Goal: Task Accomplishment & Management: Use online tool/utility

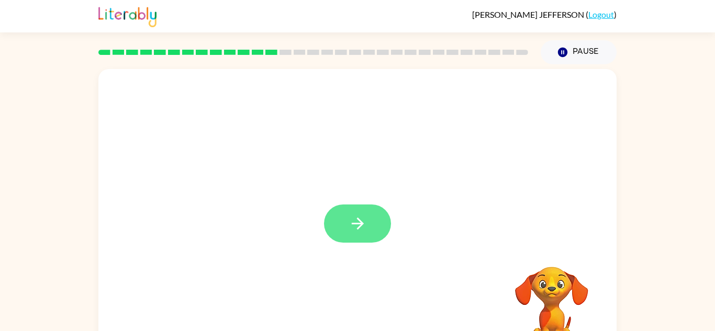
click at [354, 207] on button "button" at bounding box center [357, 224] width 67 height 38
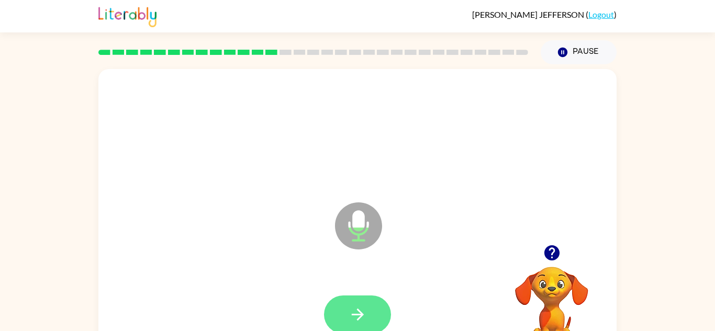
click at [340, 310] on button "button" at bounding box center [357, 315] width 67 height 38
click at [337, 302] on button "button" at bounding box center [357, 315] width 67 height 38
click at [351, 307] on icon "button" at bounding box center [358, 315] width 18 height 18
click at [355, 324] on button "button" at bounding box center [357, 315] width 67 height 38
click at [361, 310] on icon "button" at bounding box center [358, 315] width 18 height 18
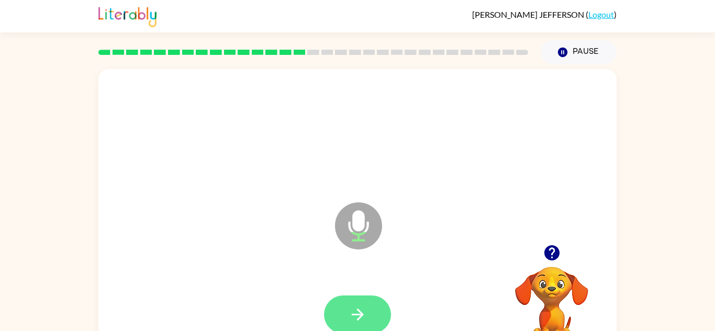
click at [346, 325] on button "button" at bounding box center [357, 315] width 67 height 38
click at [337, 304] on button "button" at bounding box center [357, 315] width 67 height 38
click at [355, 297] on button "button" at bounding box center [357, 315] width 67 height 38
click at [342, 309] on button "button" at bounding box center [357, 315] width 67 height 38
click at [356, 312] on icon "button" at bounding box center [358, 315] width 18 height 18
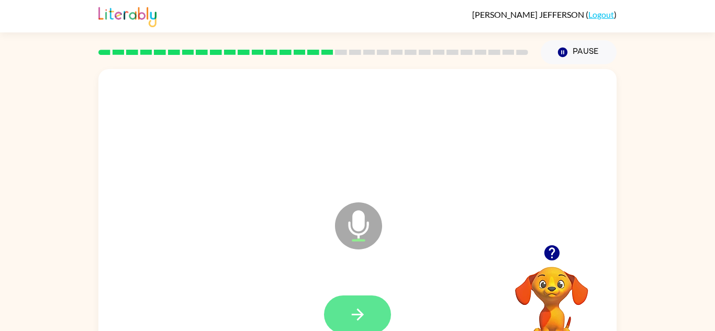
click at [355, 320] on icon "button" at bounding box center [358, 315] width 18 height 18
click at [341, 315] on button "button" at bounding box center [357, 315] width 67 height 38
click at [349, 308] on icon "button" at bounding box center [358, 315] width 18 height 18
click at [328, 319] on button "button" at bounding box center [357, 315] width 67 height 38
click at [347, 320] on button "button" at bounding box center [357, 315] width 67 height 38
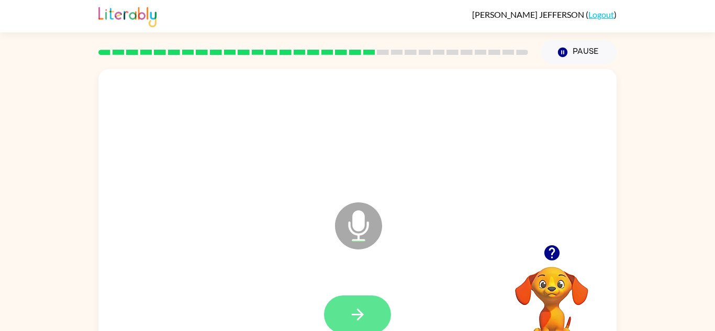
click at [363, 315] on icon "button" at bounding box center [357, 315] width 12 height 12
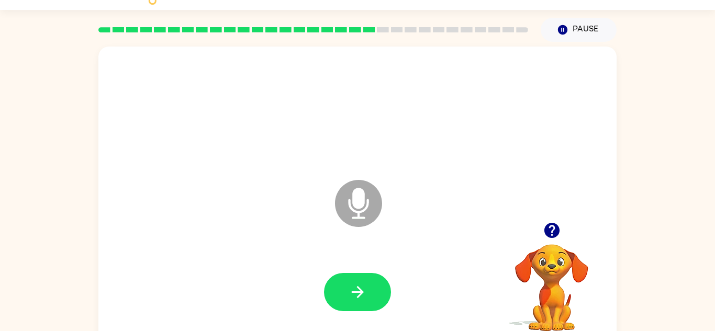
scroll to position [23, 0]
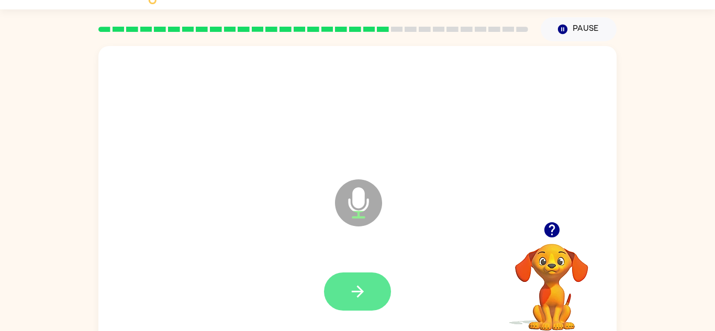
click at [354, 294] on icon "button" at bounding box center [358, 292] width 18 height 18
click at [554, 220] on button "button" at bounding box center [552, 230] width 27 height 27
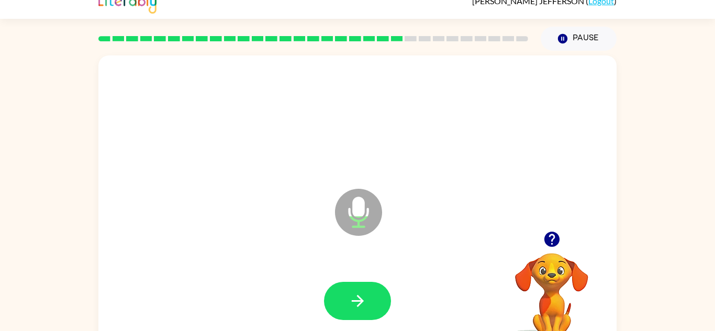
scroll to position [5, 0]
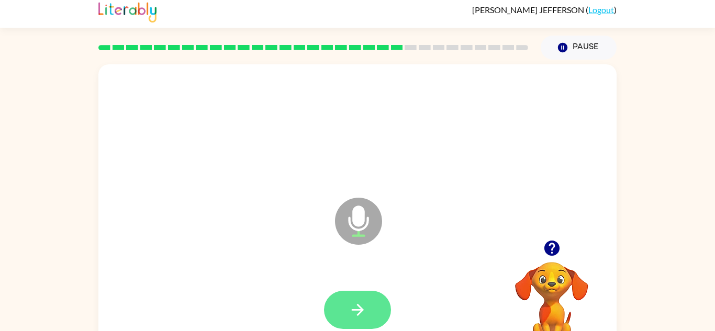
click at [339, 316] on button "button" at bounding box center [357, 310] width 67 height 38
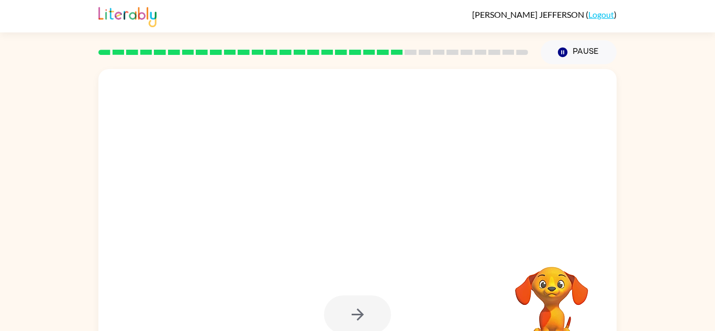
scroll to position [37, 0]
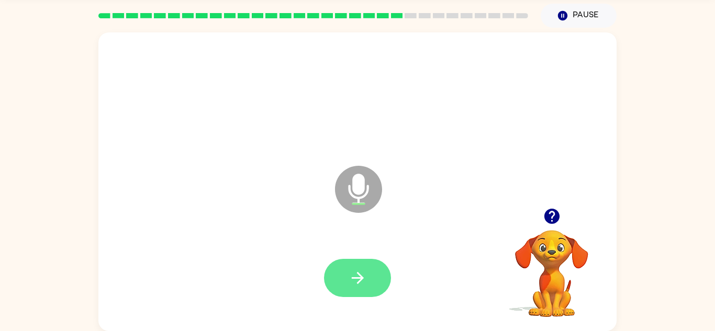
click at [340, 296] on button "button" at bounding box center [357, 278] width 67 height 38
click at [345, 291] on button "button" at bounding box center [357, 278] width 67 height 38
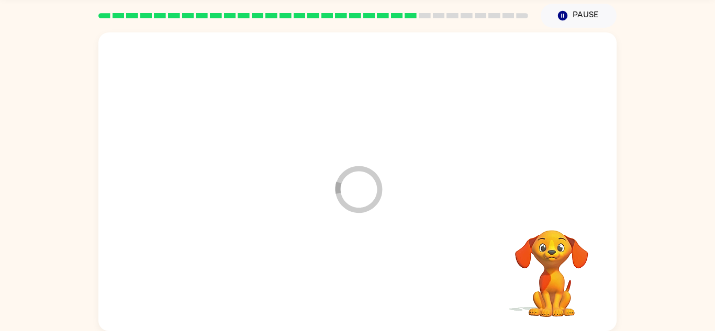
click at [348, 266] on div at bounding box center [357, 279] width 497 height 86
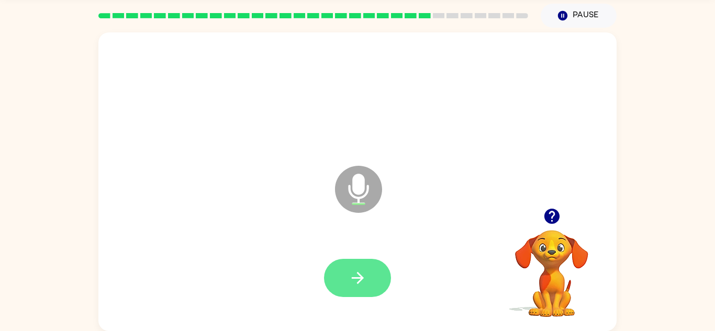
click at [362, 260] on button "button" at bounding box center [357, 278] width 67 height 38
click at [365, 282] on icon "button" at bounding box center [358, 278] width 18 height 18
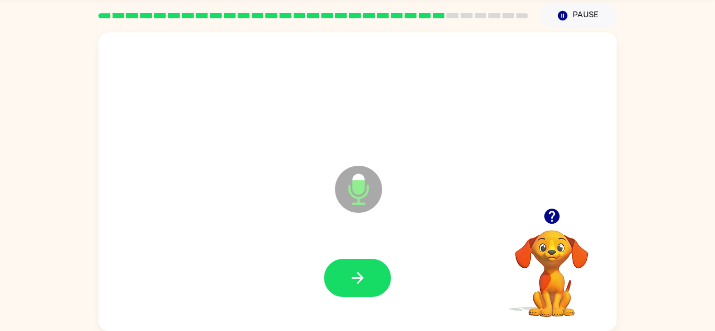
click at [365, 246] on div at bounding box center [357, 279] width 497 height 86
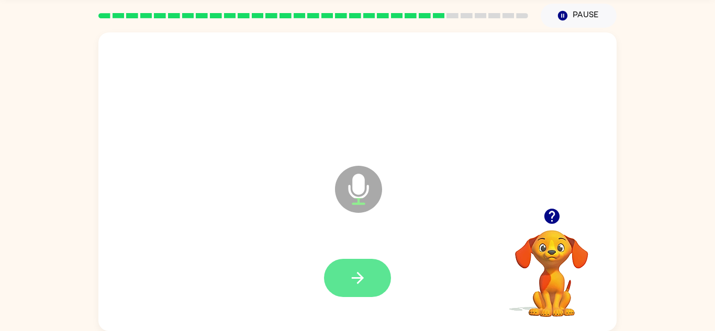
click at [336, 282] on button "button" at bounding box center [357, 278] width 67 height 38
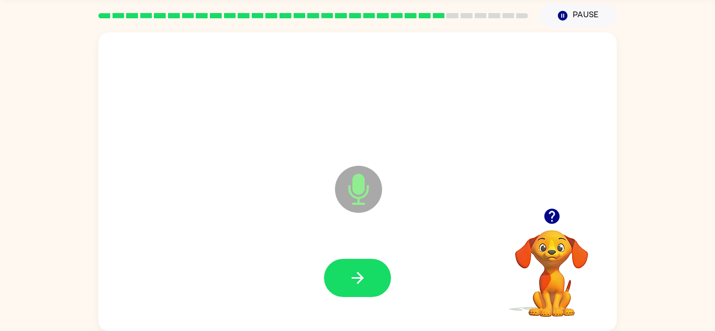
click at [315, 276] on div at bounding box center [357, 279] width 497 height 86
click at [349, 295] on button "button" at bounding box center [357, 278] width 67 height 38
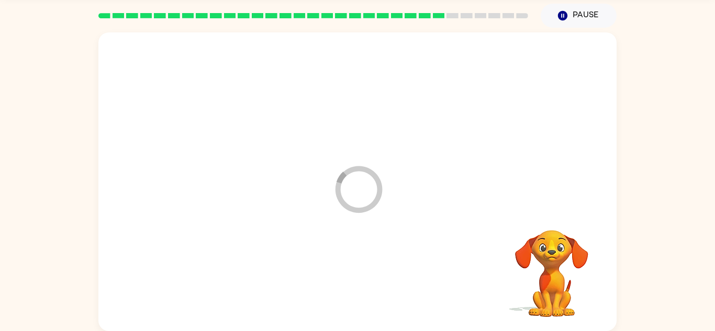
click at [339, 285] on div at bounding box center [357, 279] width 497 height 86
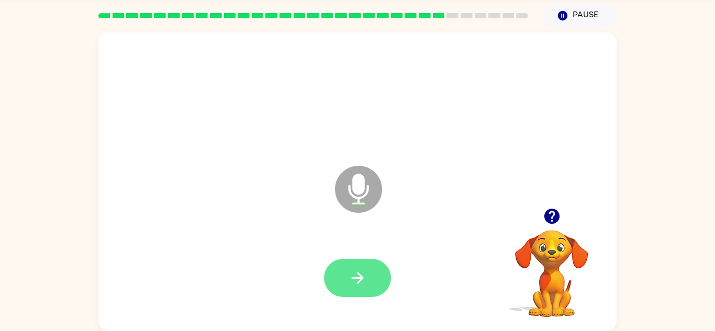
click at [342, 279] on button "button" at bounding box center [357, 278] width 67 height 38
click at [344, 270] on button "button" at bounding box center [357, 278] width 67 height 38
click at [339, 264] on button "button" at bounding box center [357, 278] width 67 height 38
click at [331, 289] on button "button" at bounding box center [357, 278] width 67 height 38
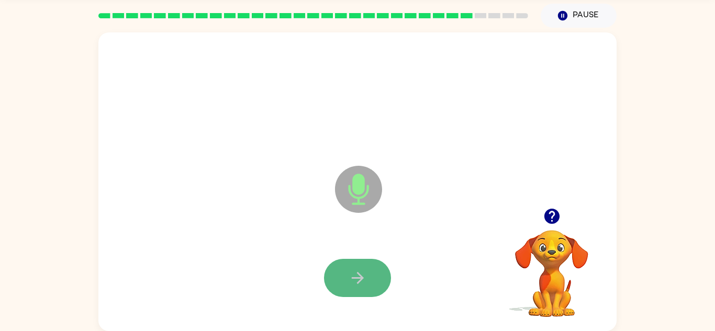
click at [336, 282] on button "button" at bounding box center [357, 278] width 67 height 38
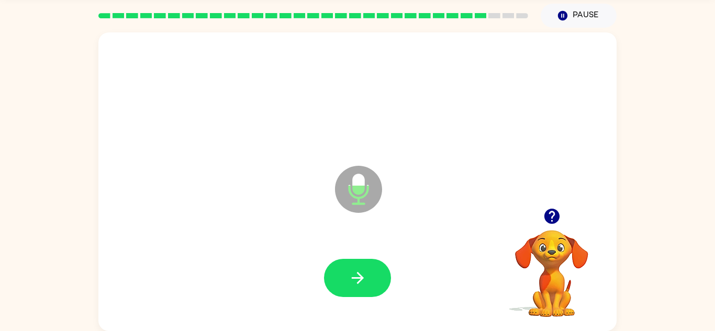
click at [307, 291] on div at bounding box center [357, 279] width 497 height 86
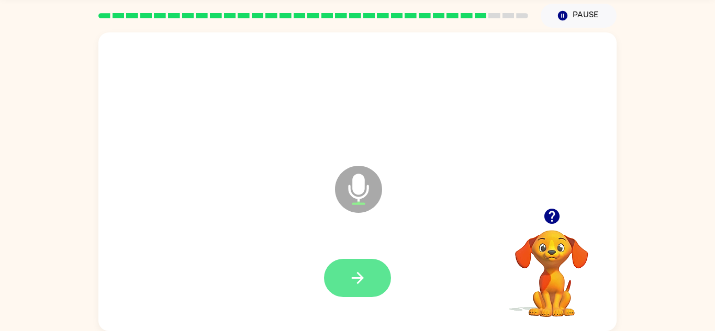
click at [347, 275] on button "button" at bounding box center [357, 278] width 67 height 38
click at [348, 294] on button "button" at bounding box center [357, 278] width 67 height 38
click at [355, 275] on icon "button" at bounding box center [358, 278] width 18 height 18
click at [357, 274] on icon "button" at bounding box center [358, 278] width 18 height 18
click at [349, 290] on button "button" at bounding box center [357, 278] width 67 height 38
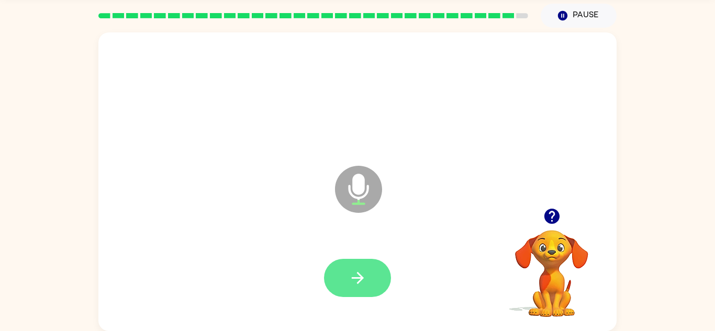
click at [363, 291] on button "button" at bounding box center [357, 278] width 67 height 38
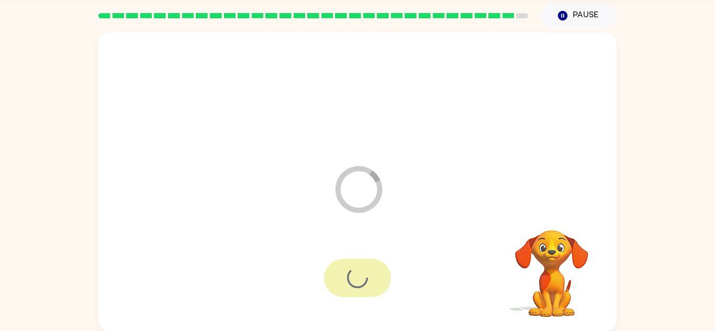
scroll to position [18, 0]
